Goal: Information Seeking & Learning: Learn about a topic

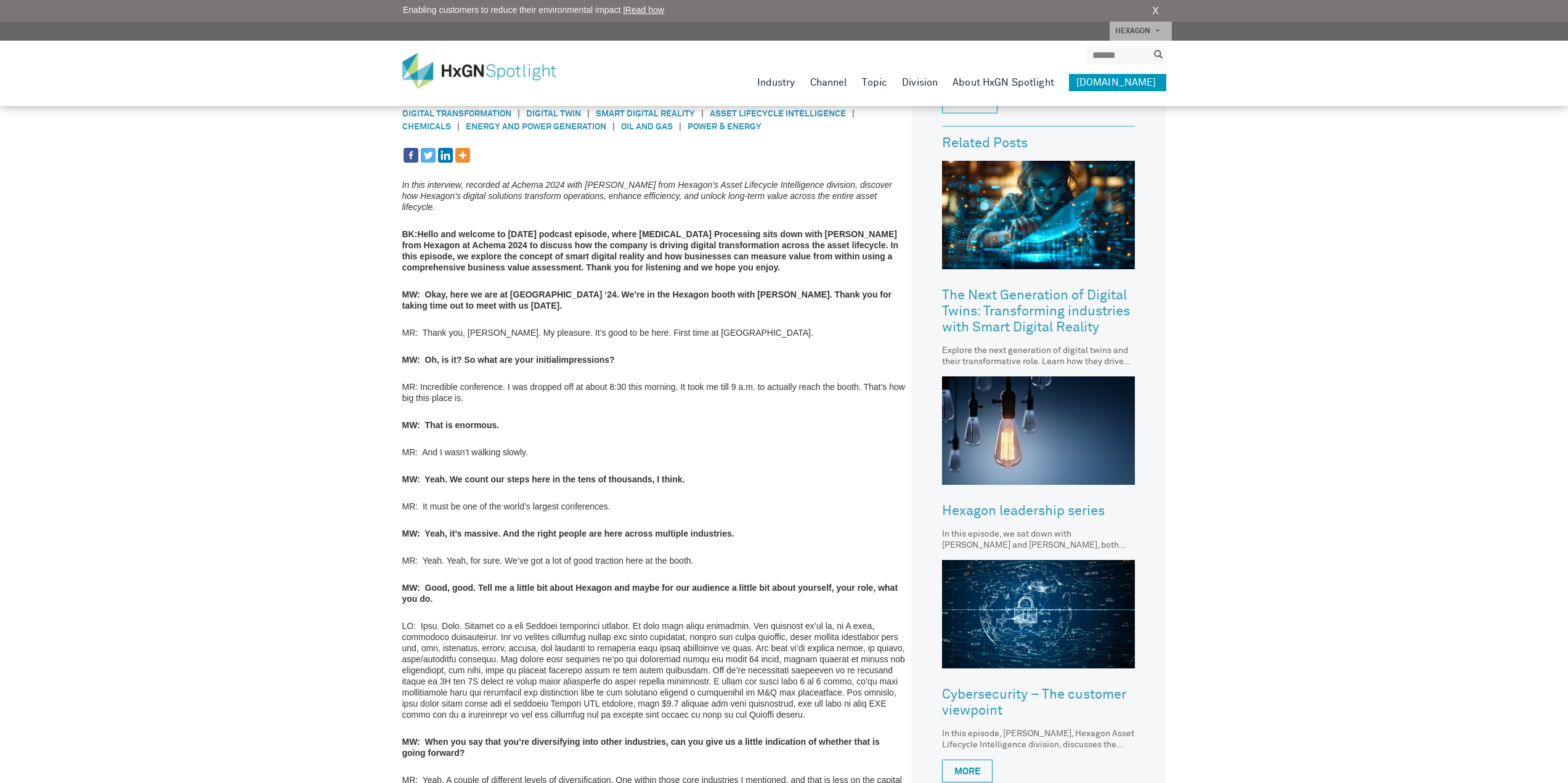
scroll to position [185, 0]
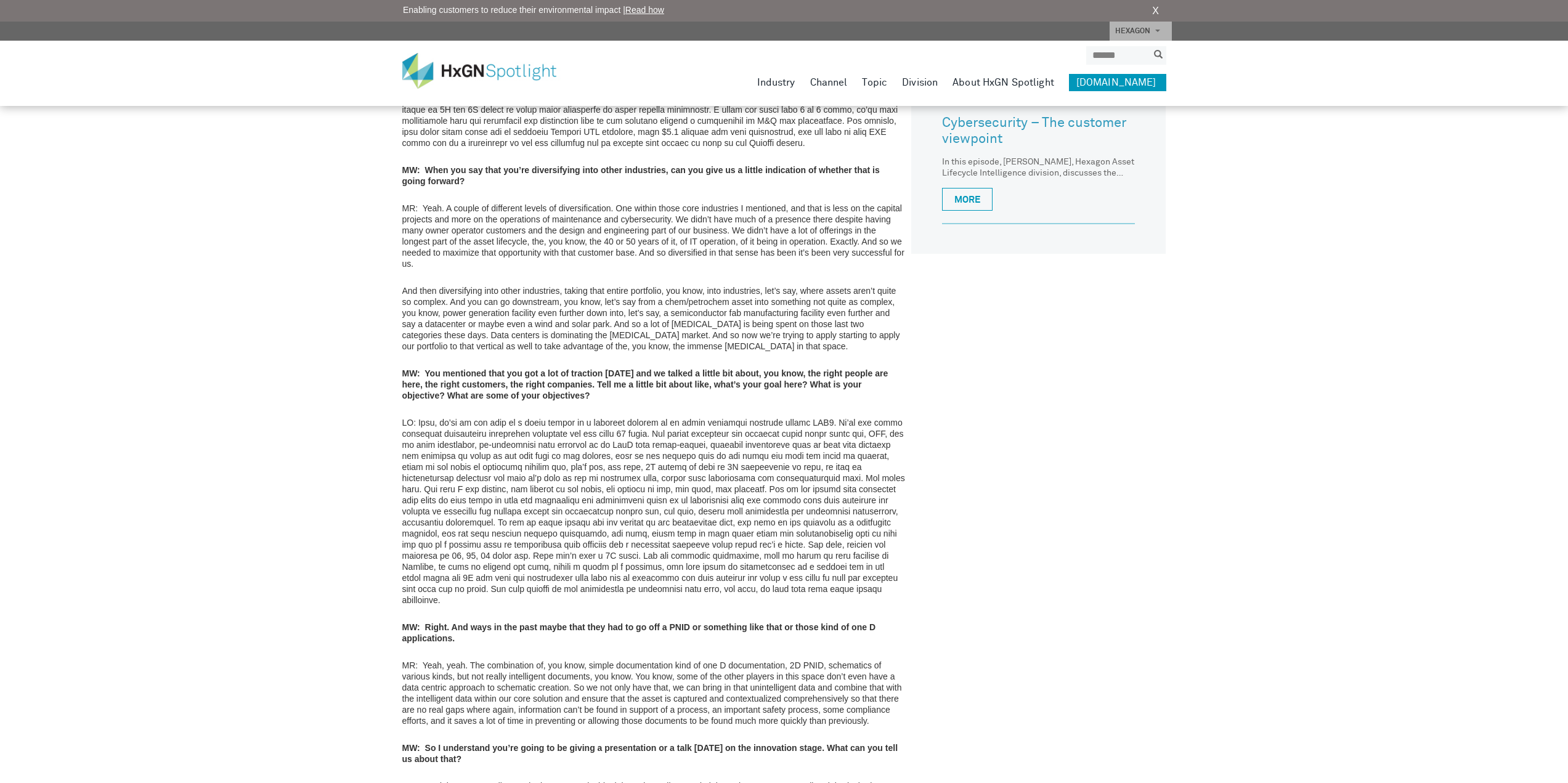
scroll to position [924, 0]
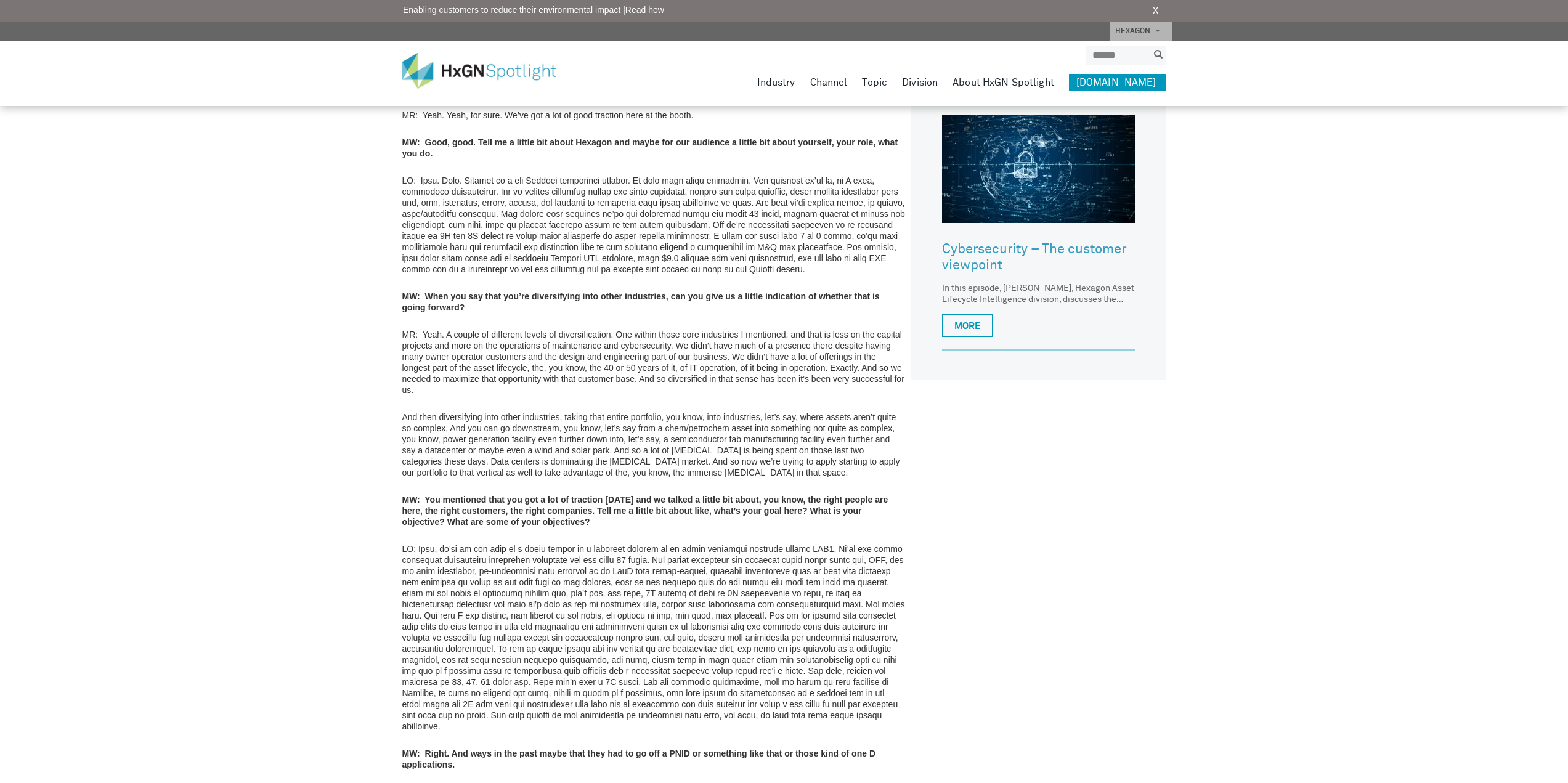
scroll to position [1316, 0]
